Goal: Task Accomplishment & Management: Manage account settings

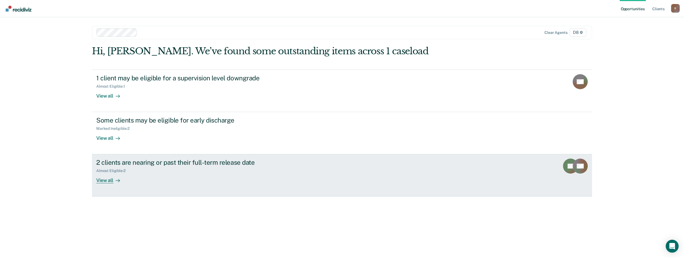
click at [110, 180] on div "View all" at bounding box center [111, 178] width 30 height 10
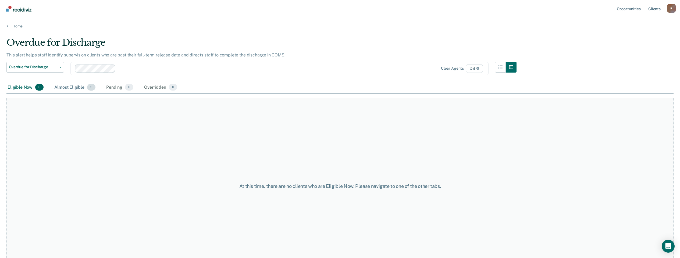
click at [79, 89] on div "Almost Eligible 2" at bounding box center [74, 88] width 43 height 12
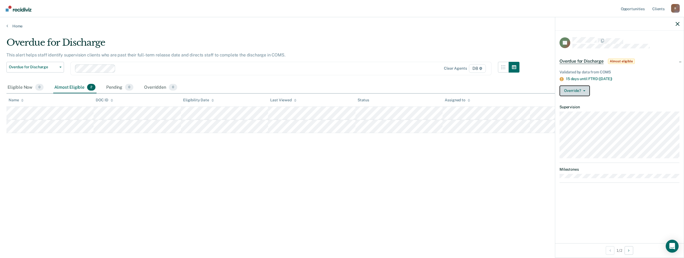
click at [585, 91] on button "Override?" at bounding box center [575, 91] width 30 height 11
click at [586, 103] on button "Mark Pending" at bounding box center [586, 103] width 52 height 9
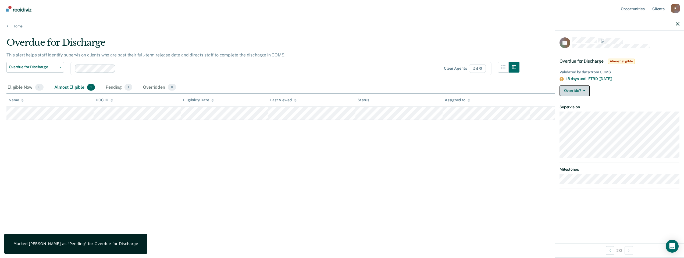
click at [584, 91] on icon "button" at bounding box center [584, 90] width 2 height 1
click at [583, 103] on button "Mark Pending" at bounding box center [586, 103] width 52 height 9
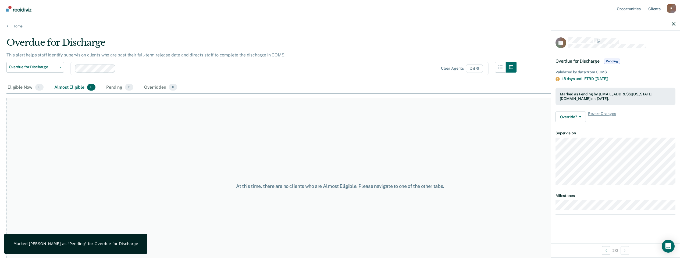
click at [588, 61] on span "Overdue for Discharge" at bounding box center [578, 61] width 44 height 5
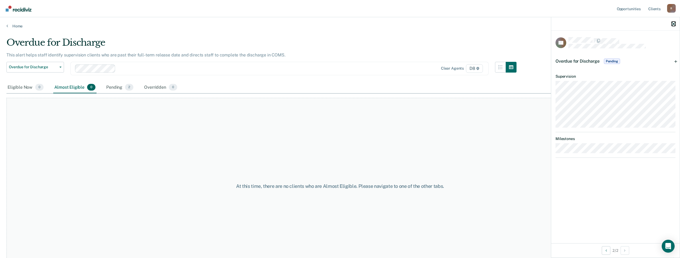
click at [673, 25] on icon "button" at bounding box center [674, 24] width 4 height 4
